Goal: Communication & Community: Answer question/provide support

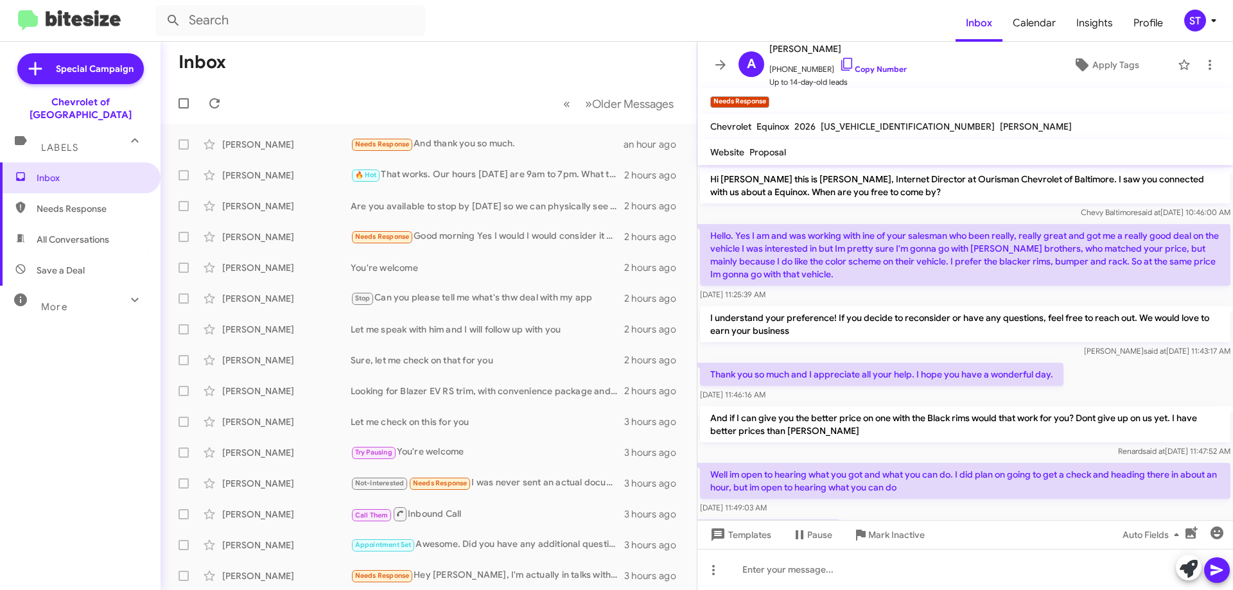
scroll to position [417, 0]
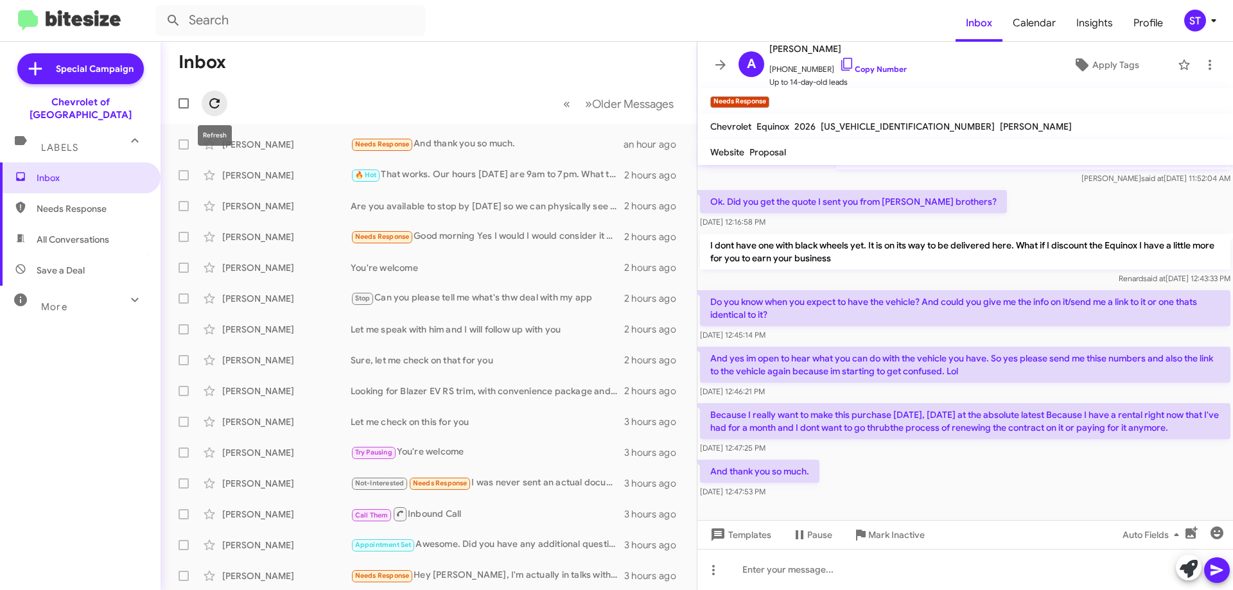
click at [222, 107] on span at bounding box center [215, 103] width 26 height 15
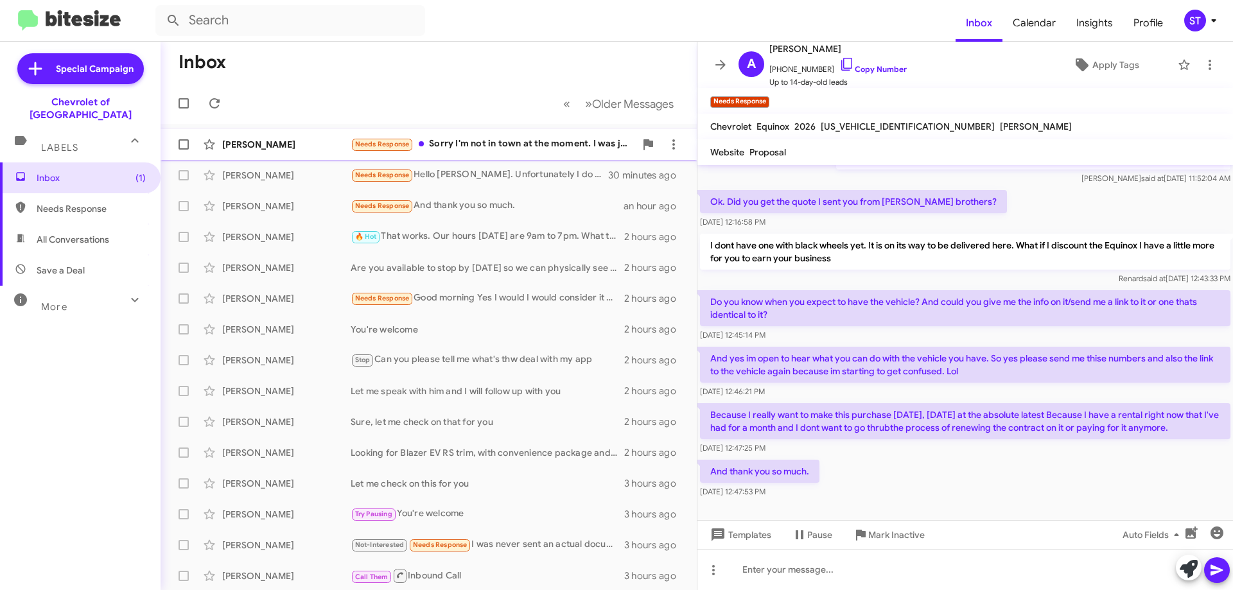
click at [479, 146] on div "Needs Response Sorry I'm not in town at the moment. I was just curious to see w…" at bounding box center [493, 144] width 285 height 15
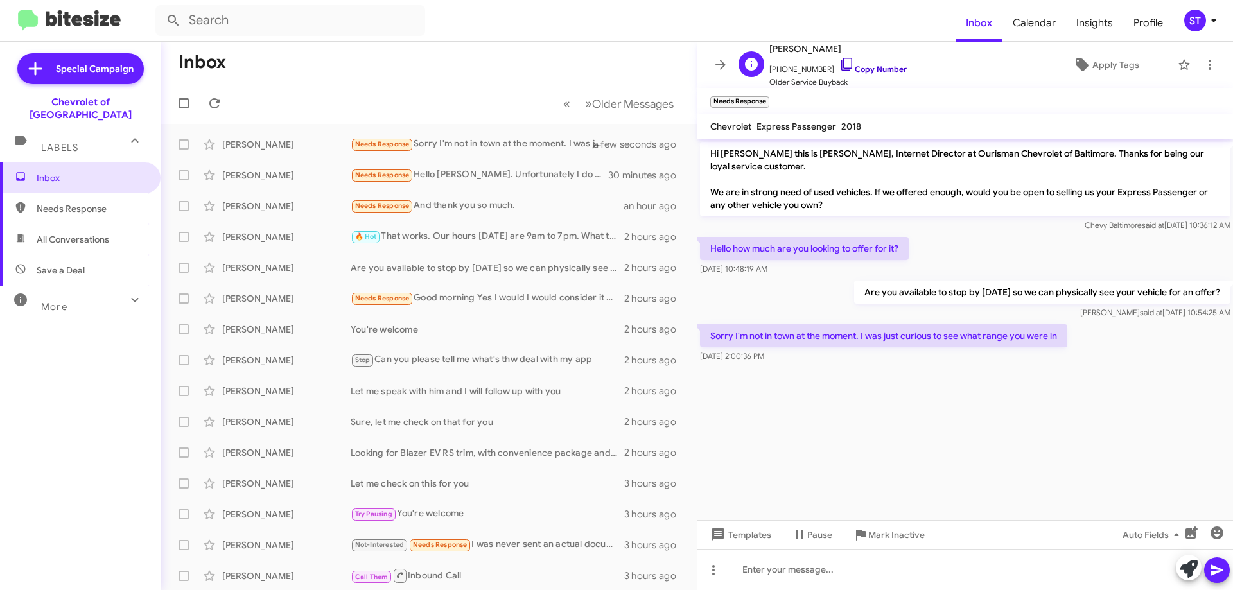
click at [840, 61] on icon at bounding box center [847, 64] width 15 height 15
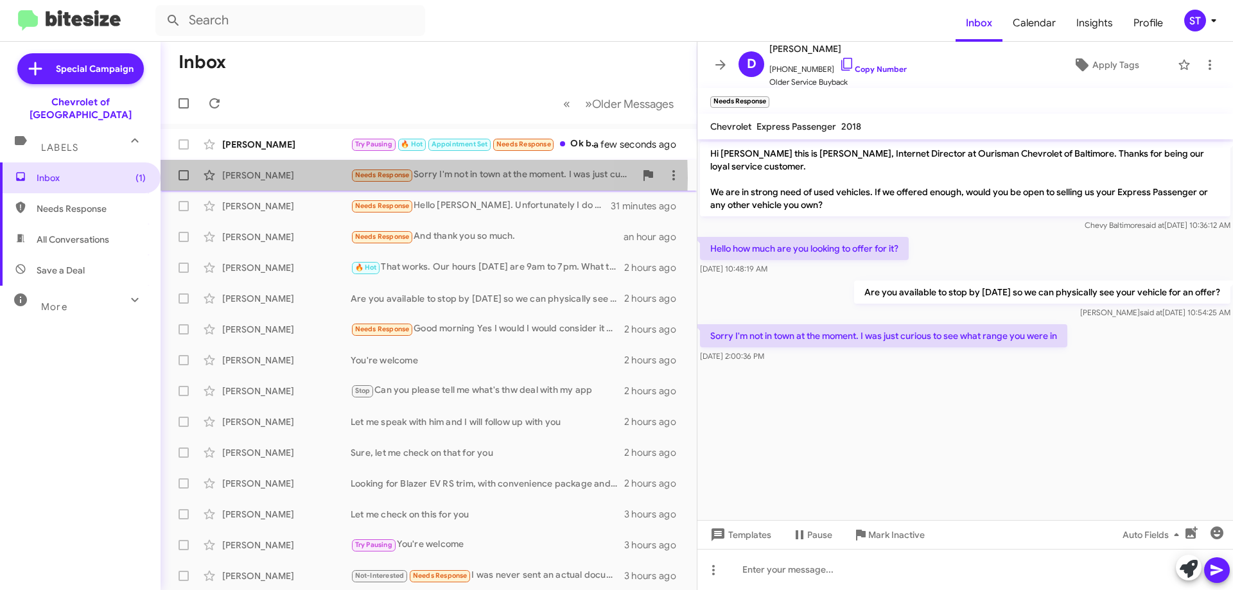
click at [324, 178] on div "[PERSON_NAME]" at bounding box center [286, 175] width 128 height 13
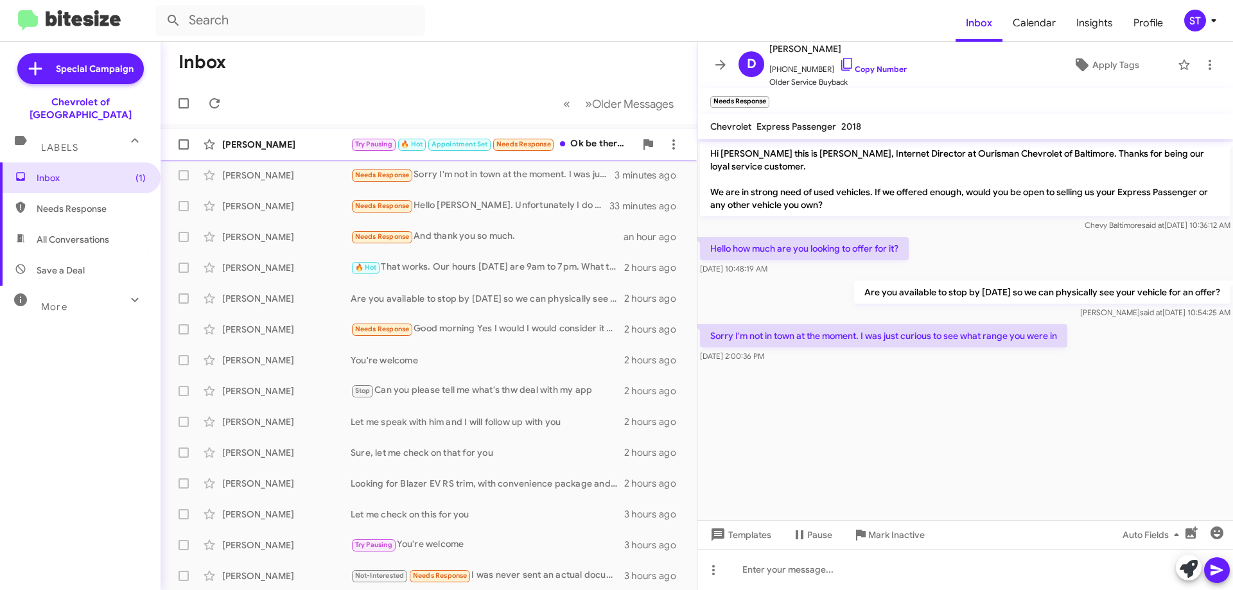
click at [308, 150] on div "[PERSON_NAME]" at bounding box center [286, 144] width 128 height 13
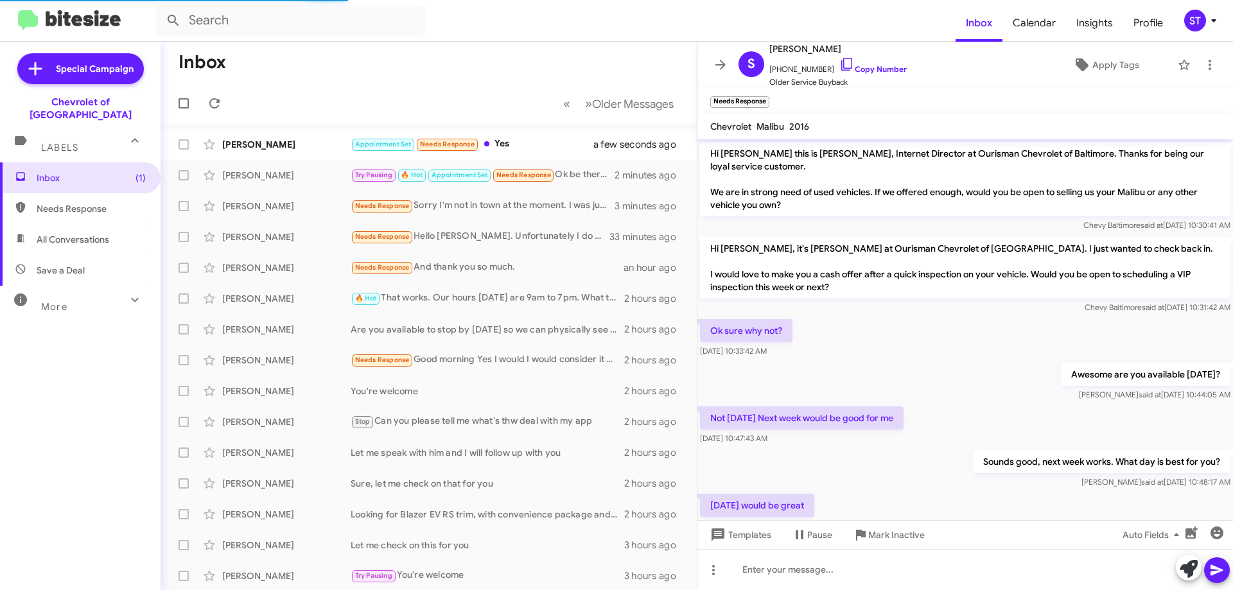
scroll to position [346, 0]
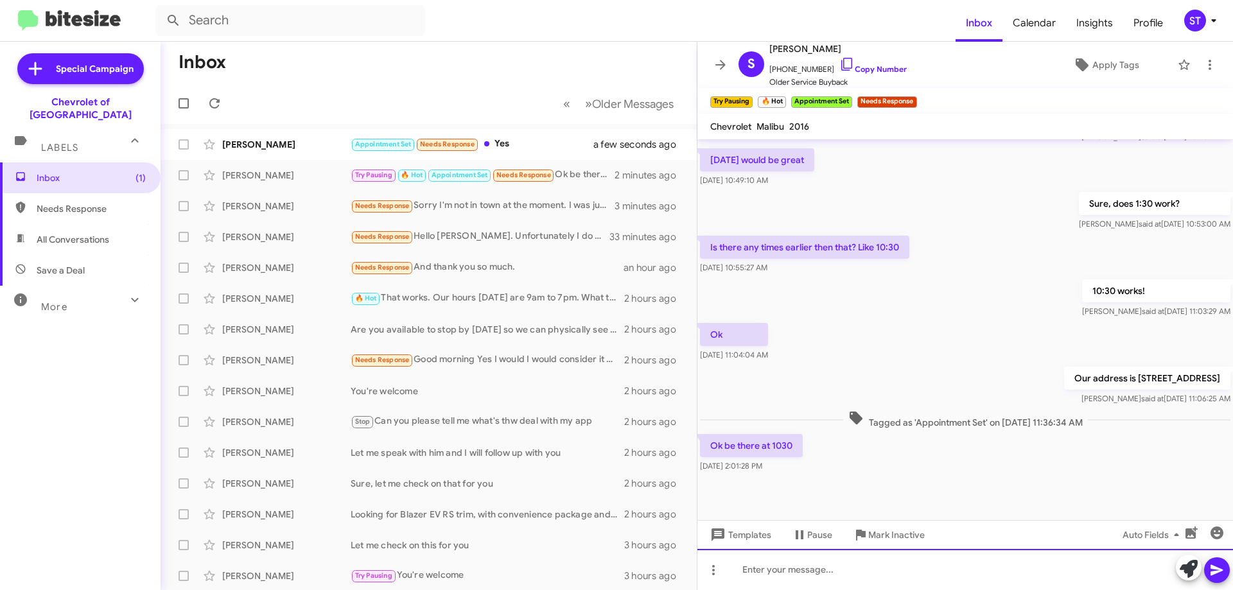
click at [770, 583] on div at bounding box center [966, 569] width 536 height 41
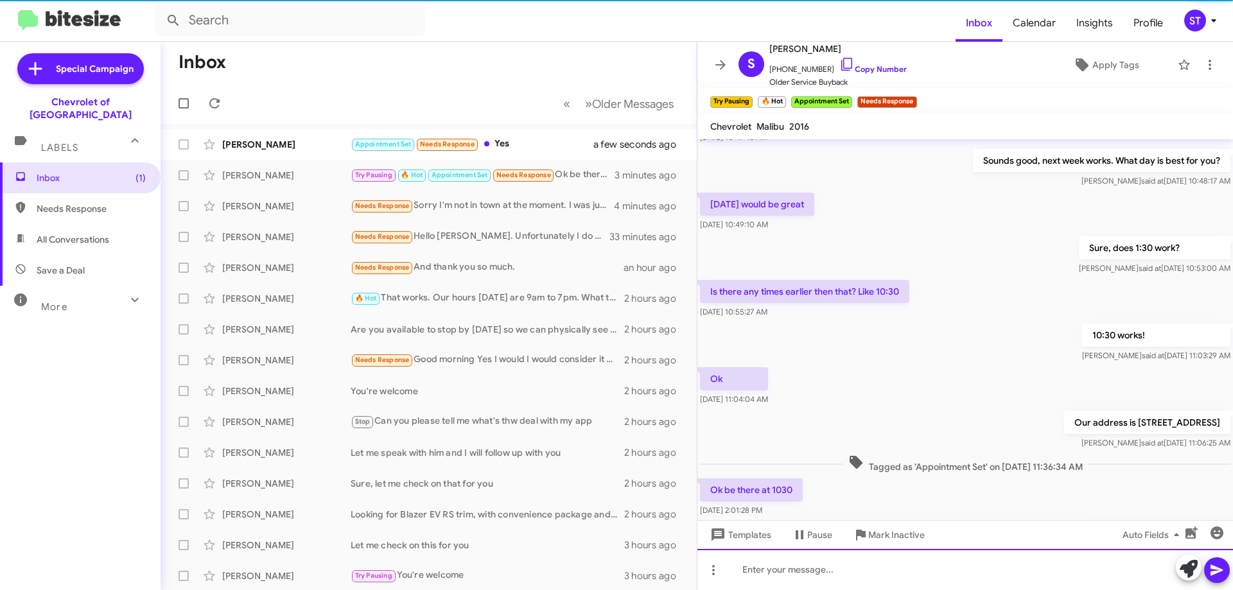
scroll to position [392, 0]
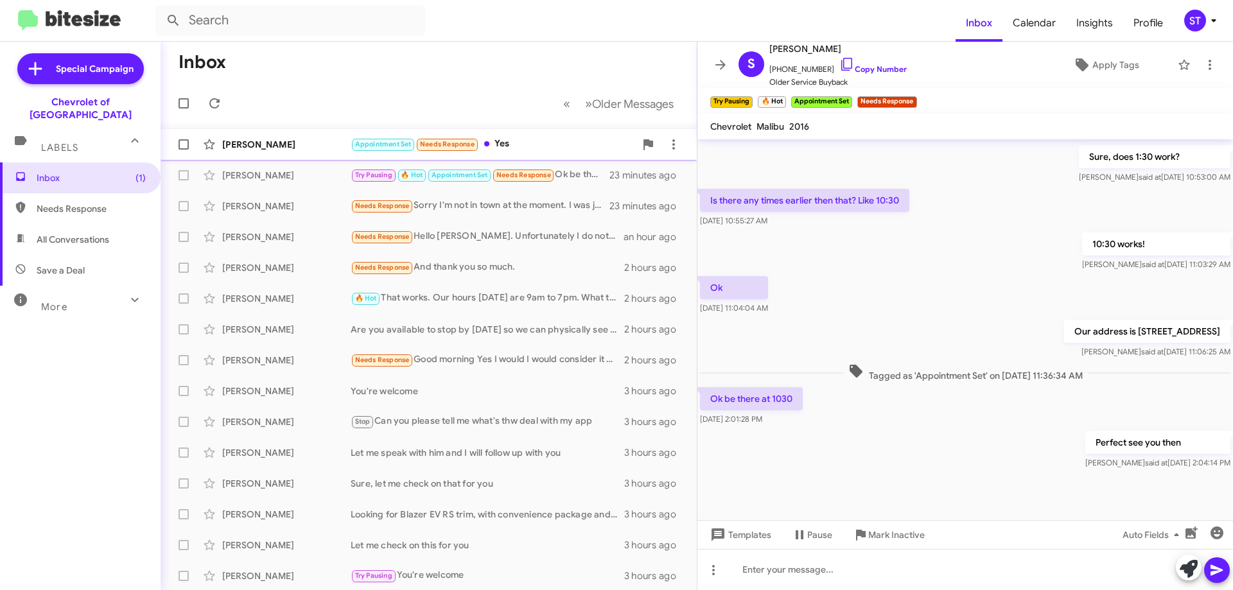
click at [513, 143] on div "Appointment Set Needs Response Yes" at bounding box center [493, 144] width 285 height 15
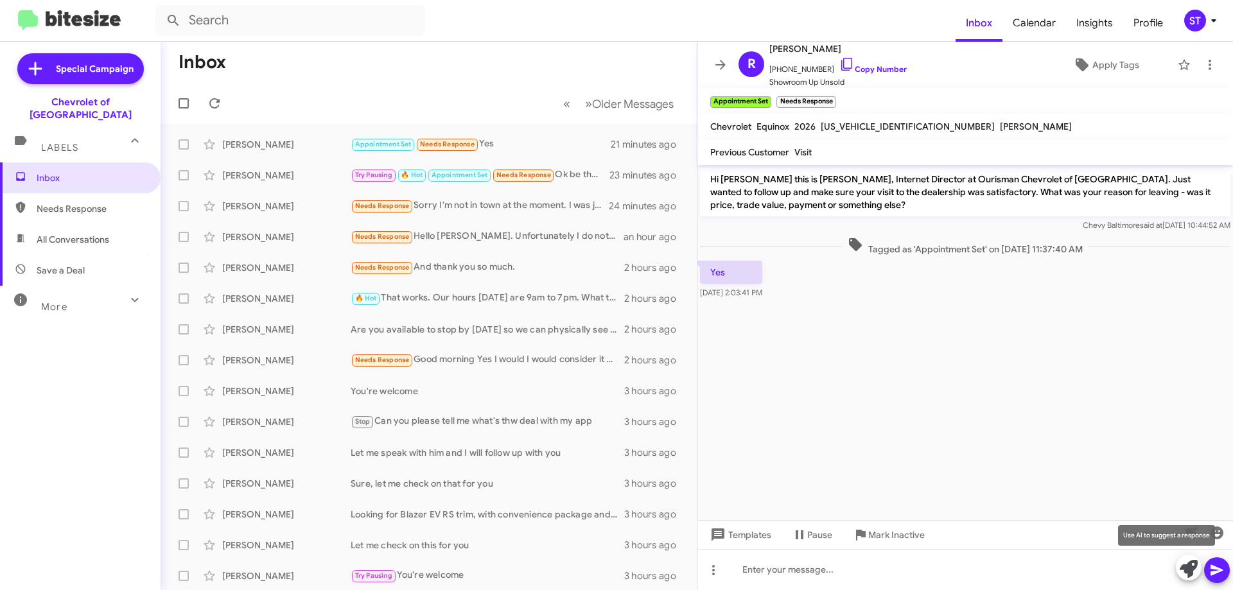
click at [1190, 568] on icon at bounding box center [1189, 569] width 18 height 18
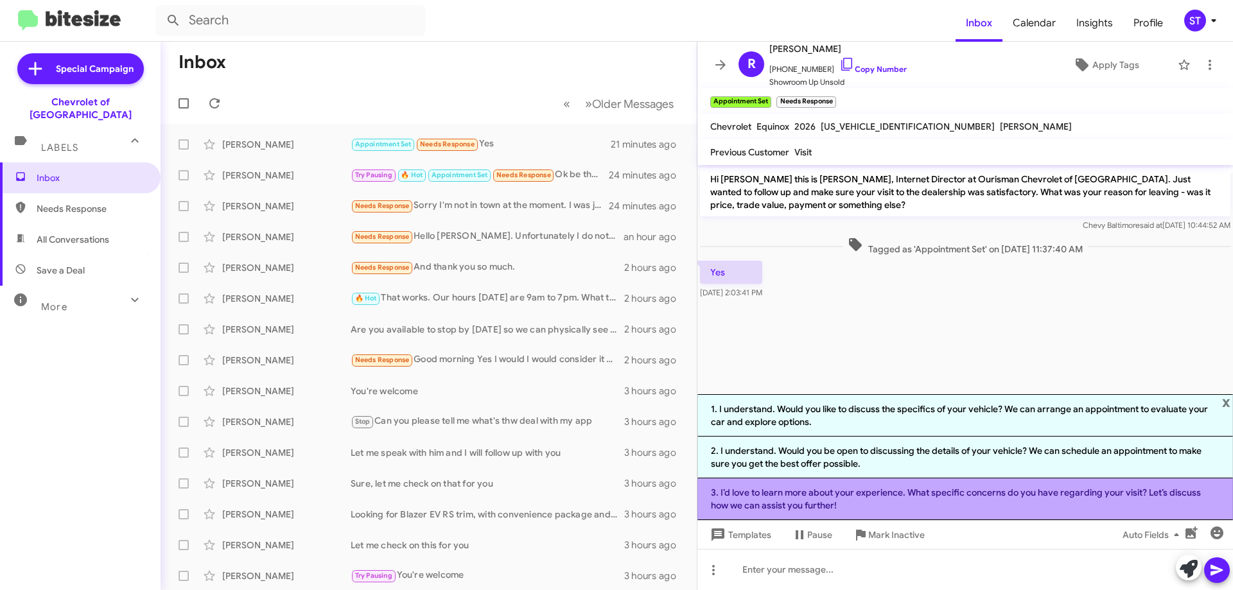
click at [753, 514] on li "3. I’d love to learn more about your experience. What specific concerns do you …" at bounding box center [966, 500] width 536 height 42
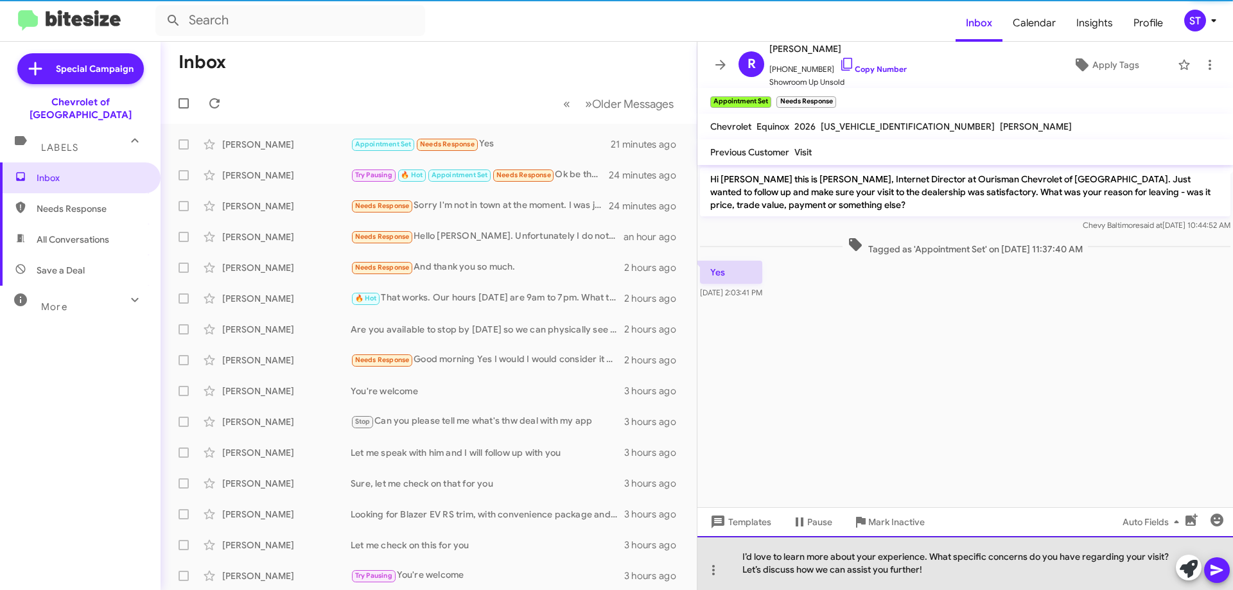
click at [1005, 585] on div "I’d love to learn more about your experience. What specific concerns do you hav…" at bounding box center [966, 563] width 536 height 54
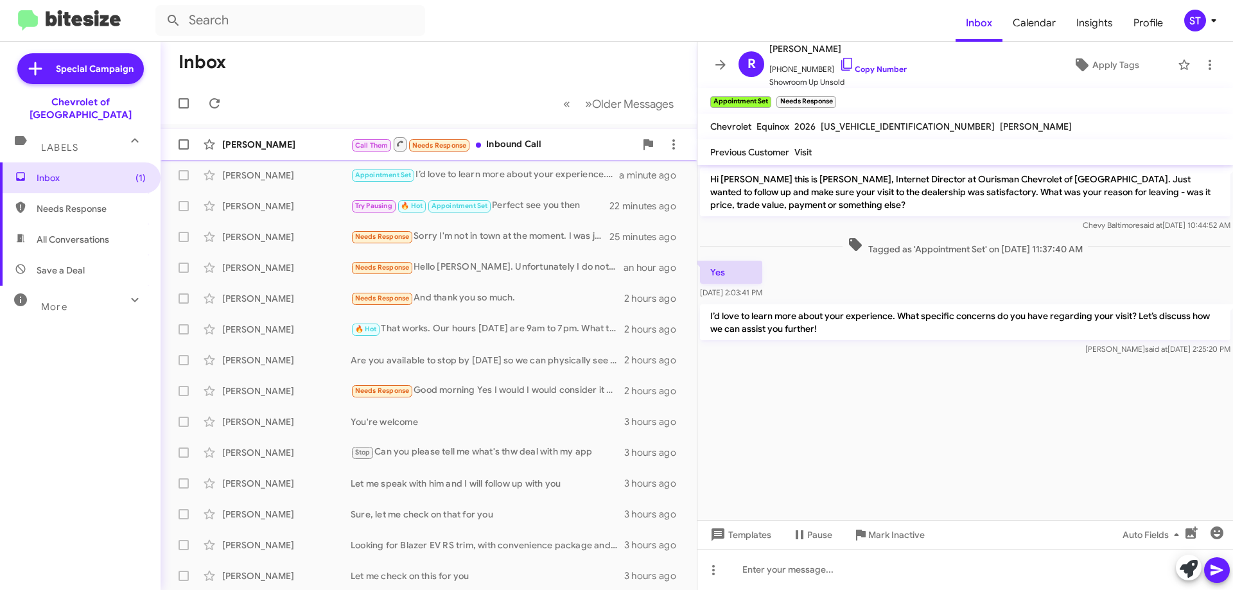
click at [541, 145] on div "Call Them Needs Response Inbound Call" at bounding box center [493, 144] width 285 height 16
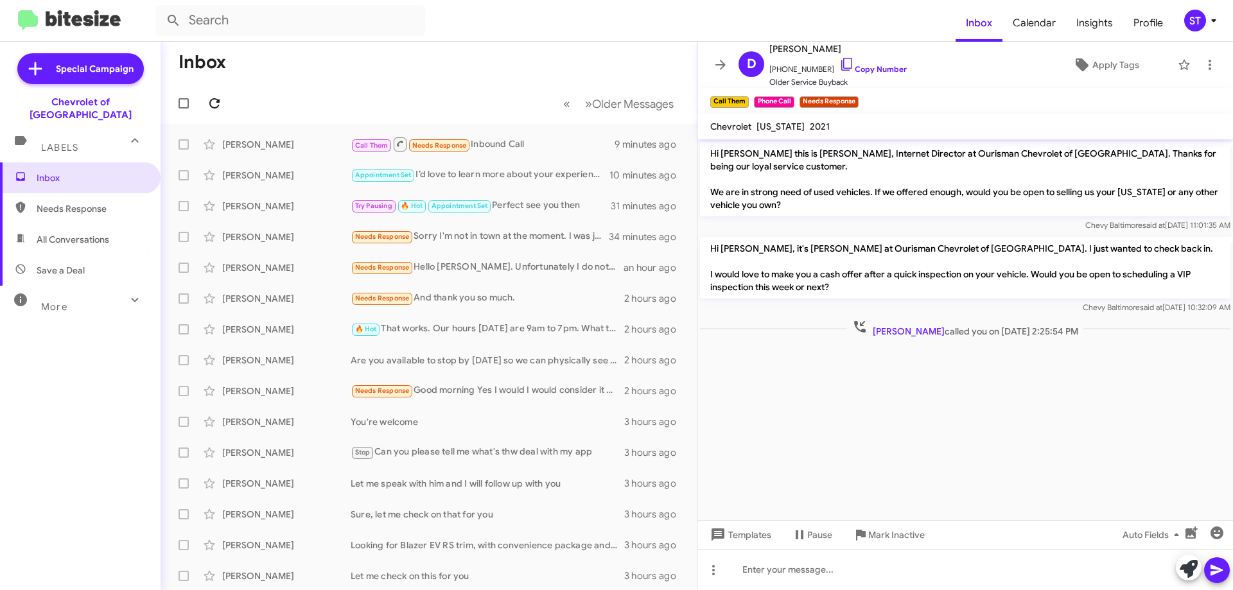
click at [224, 105] on span at bounding box center [215, 103] width 26 height 15
